Goal: Navigation & Orientation: Find specific page/section

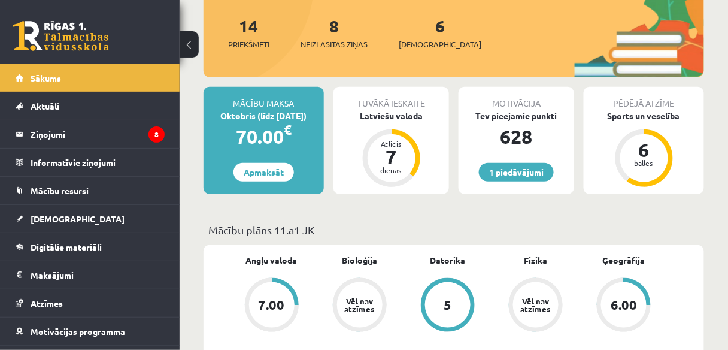
scroll to position [96, 0]
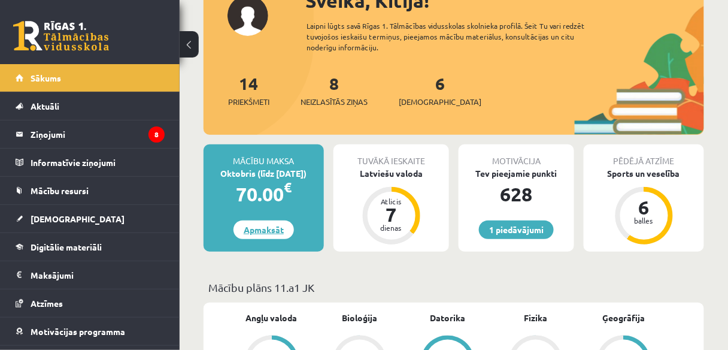
click at [272, 234] on link "Apmaksāt" at bounding box center [263, 229] width 60 height 19
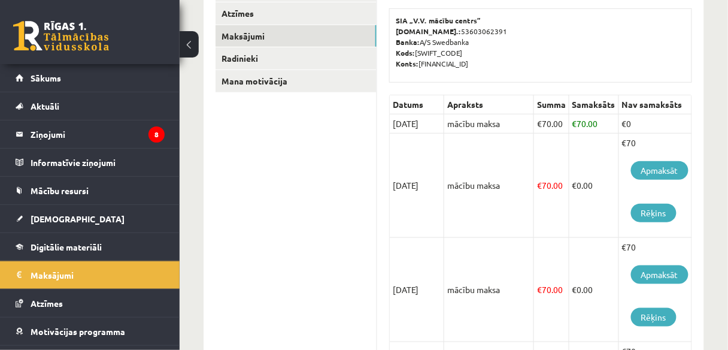
scroll to position [192, 0]
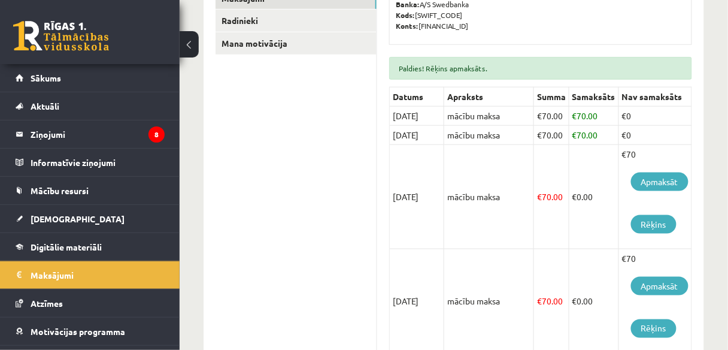
scroll to position [335, 0]
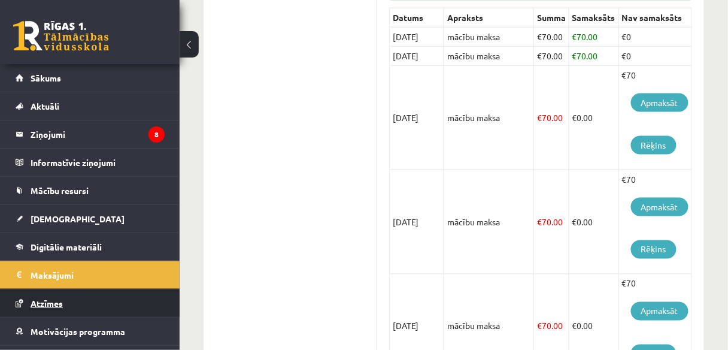
click at [52, 300] on span "Atzīmes" at bounding box center [47, 303] width 32 height 11
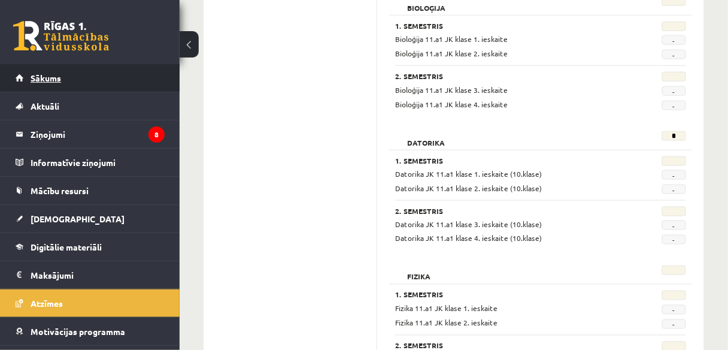
click at [78, 74] on link "Sākums" at bounding box center [90, 78] width 149 height 28
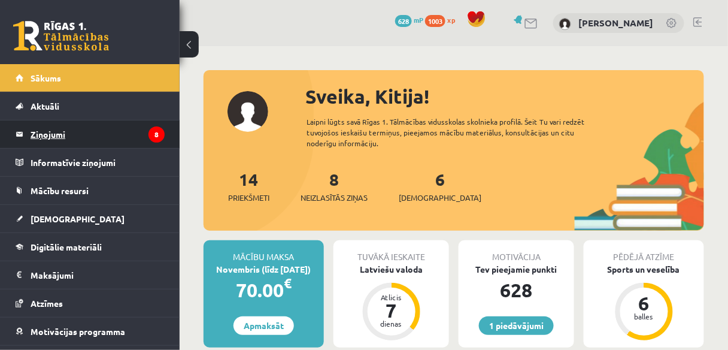
click at [87, 128] on legend "Ziņojumi 8" at bounding box center [98, 134] width 134 height 28
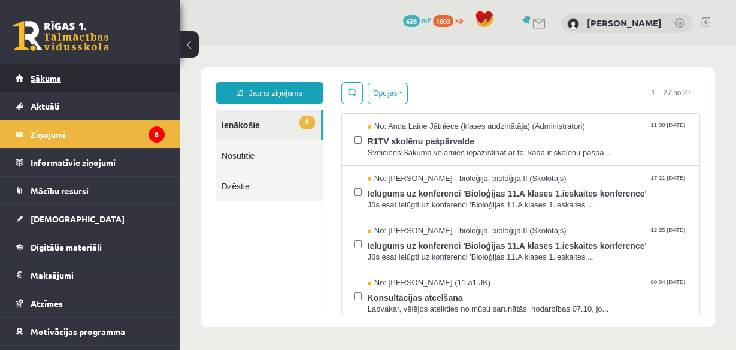
click at [74, 71] on link "Sākums" at bounding box center [90, 78] width 149 height 28
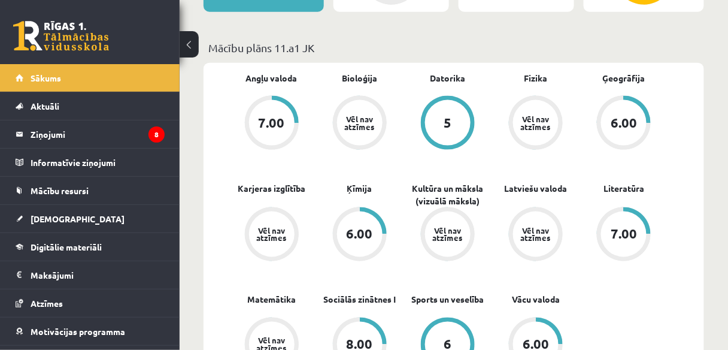
scroll to position [383, 0]
